Goal: Task Accomplishment & Management: Manage account settings

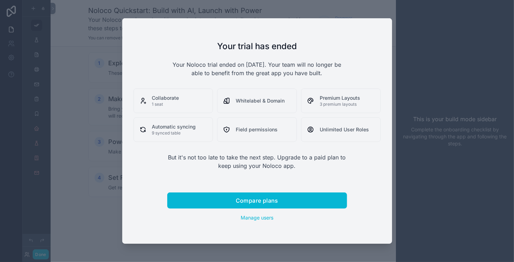
click at [440, 92] on div at bounding box center [257, 131] width 514 height 262
click at [91, 22] on div at bounding box center [257, 131] width 514 height 262
click at [425, 182] on div at bounding box center [257, 131] width 514 height 262
click at [427, 134] on div at bounding box center [257, 131] width 514 height 262
click at [449, 97] on div at bounding box center [257, 131] width 514 height 262
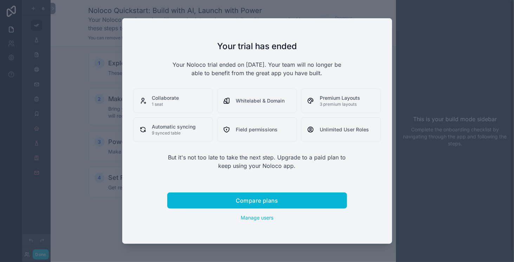
click at [449, 97] on div at bounding box center [257, 131] width 514 height 262
click at [83, 49] on div at bounding box center [257, 131] width 514 height 262
click at [25, 21] on div at bounding box center [257, 131] width 514 height 262
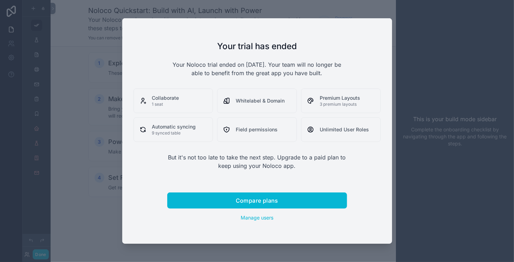
click at [25, 21] on div at bounding box center [257, 131] width 514 height 262
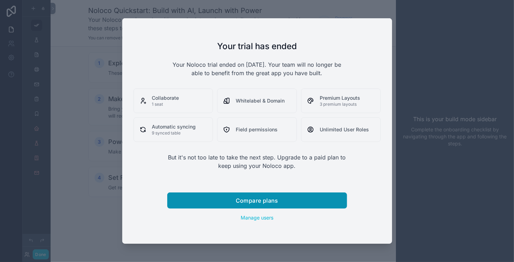
click at [265, 204] on button "Compare plans" at bounding box center [257, 201] width 180 height 16
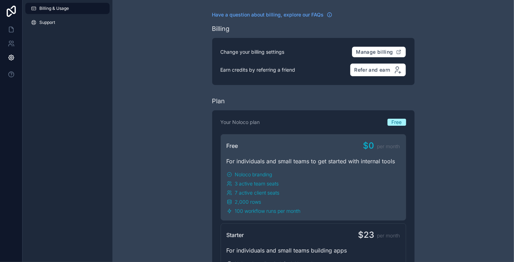
click at [327, 151] on div "Free $0 per month For individuals and small teams to get started with internal …" at bounding box center [314, 177] width 186 height 86
click at [287, 162] on div "For individuals and small teams to get started with internal tools" at bounding box center [314, 161] width 174 height 8
click at [368, 169] on div "Free $0 per month For individuals and small teams to get started with internal …" at bounding box center [314, 177] width 186 height 86
click at [384, 54] on span "Manage billing" at bounding box center [374, 52] width 37 height 6
click at [10, 46] on icon at bounding box center [11, 43] width 7 height 7
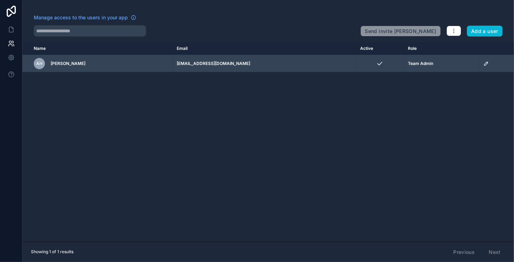
click at [149, 58] on div "AH [PERSON_NAME]" at bounding box center [101, 63] width 135 height 11
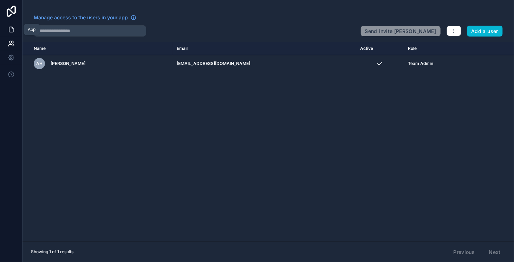
click at [13, 27] on icon at bounding box center [11, 29] width 7 height 7
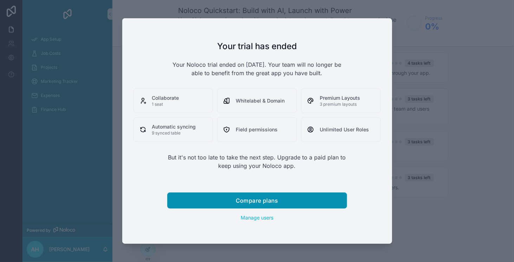
click at [271, 198] on span "Compare plans" at bounding box center [257, 200] width 43 height 7
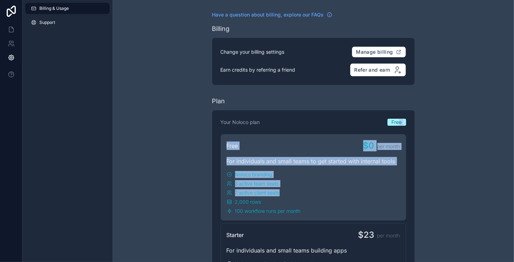
drag, startPoint x: 399, startPoint y: 120, endPoint x: 347, endPoint y: 192, distance: 88.4
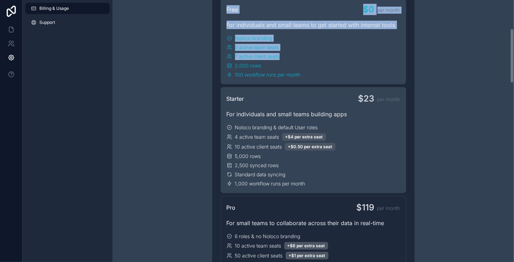
scroll to position [137, 0]
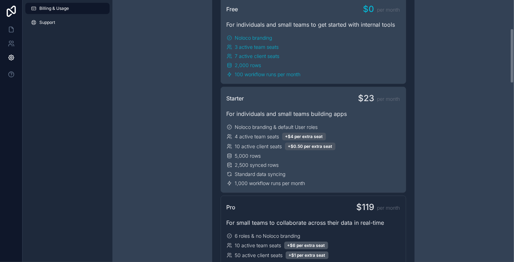
click at [303, 127] on span "Noloco branding & default User roles" at bounding box center [276, 127] width 83 height 7
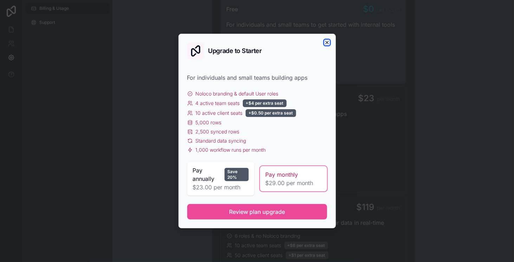
click at [325, 41] on icon "button" at bounding box center [327, 43] width 6 height 6
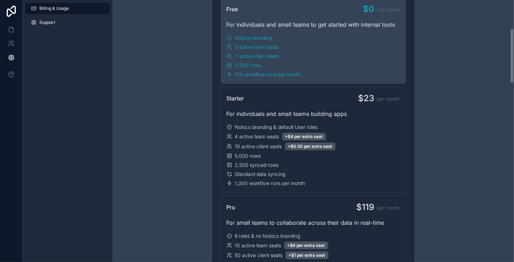
click at [325, 41] on div "Noloco branding 3 active team seats 7 active client seats 2,000 rows 100 workfl…" at bounding box center [314, 56] width 174 height 44
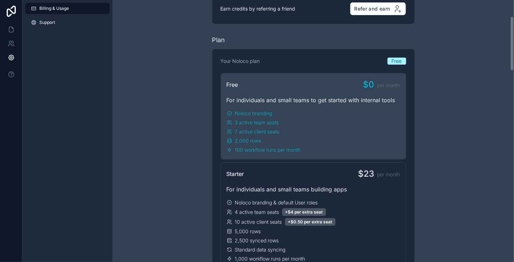
scroll to position [0, 0]
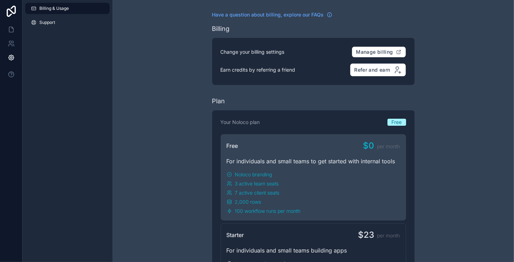
click at [307, 185] on div "3 active team seats" at bounding box center [314, 183] width 174 height 7
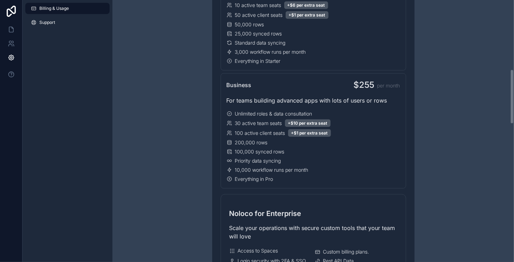
scroll to position [330, 0]
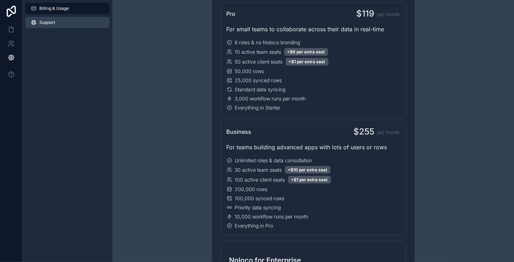
click at [56, 25] on link "Support" at bounding box center [67, 22] width 84 height 11
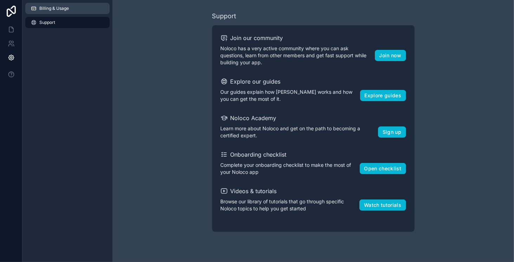
click at [63, 12] on link "Billing & Usage" at bounding box center [67, 8] width 84 height 11
